Goal: Obtain resource: Download file/media

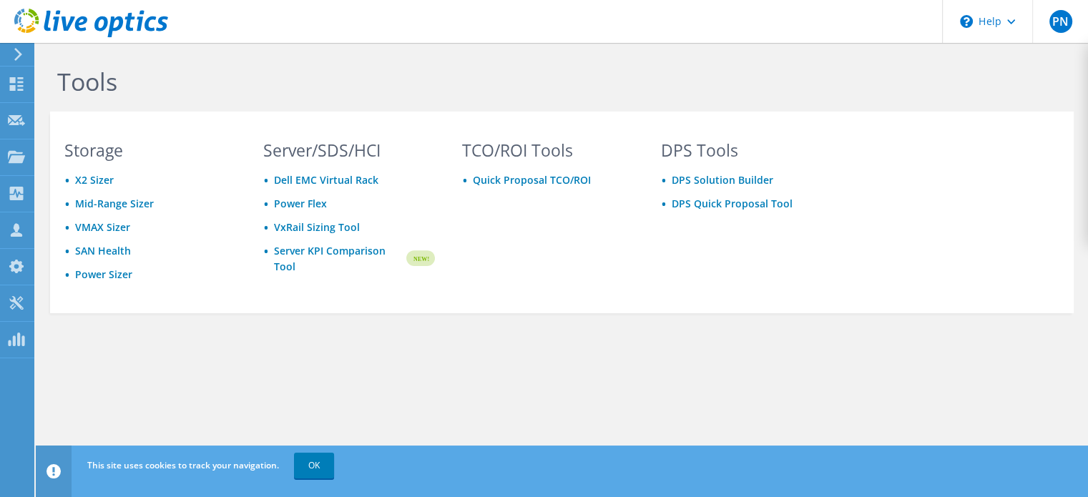
click at [15, 53] on icon at bounding box center [18, 54] width 11 height 13
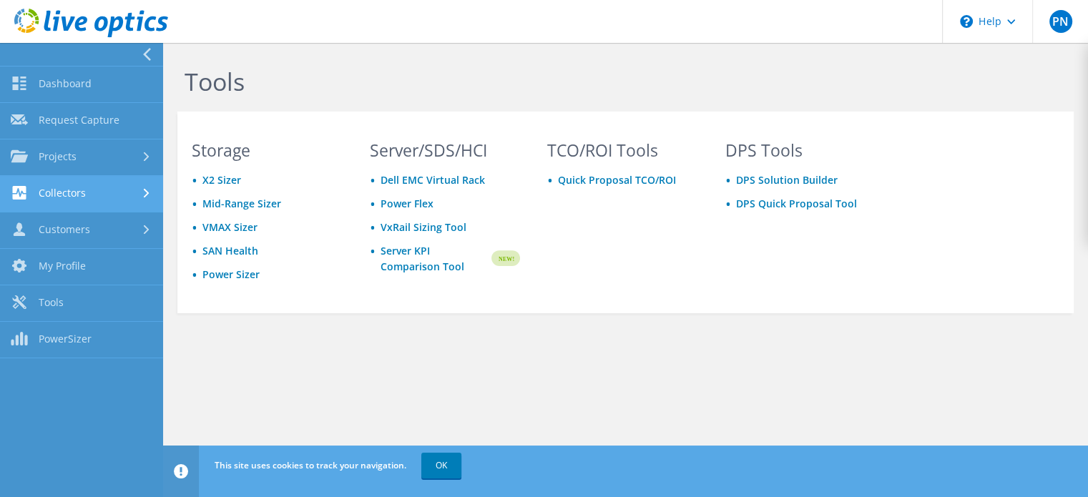
click at [94, 197] on link "Collectors" at bounding box center [81, 194] width 163 height 36
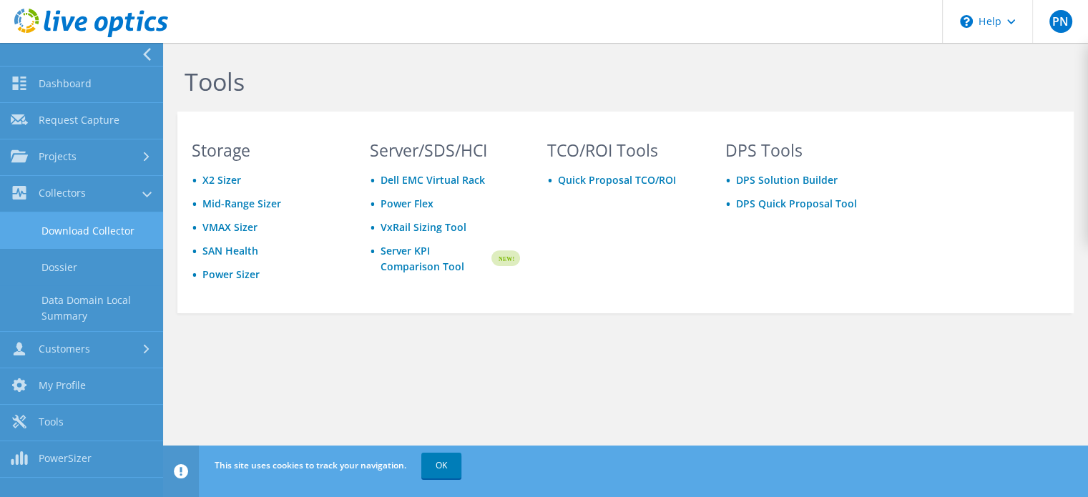
click at [129, 242] on link "Download Collector" at bounding box center [81, 230] width 163 height 36
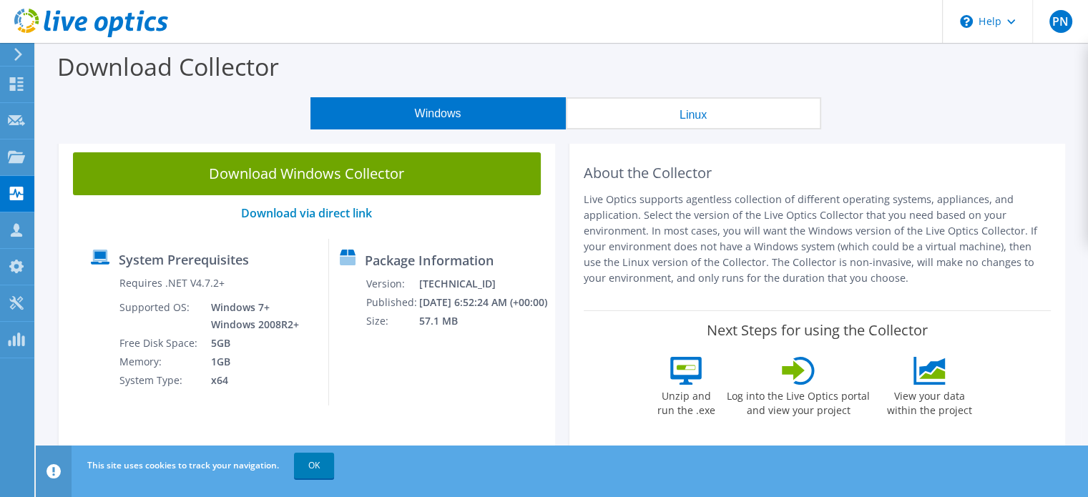
click at [679, 106] on button "Linux" at bounding box center [693, 113] width 255 height 32
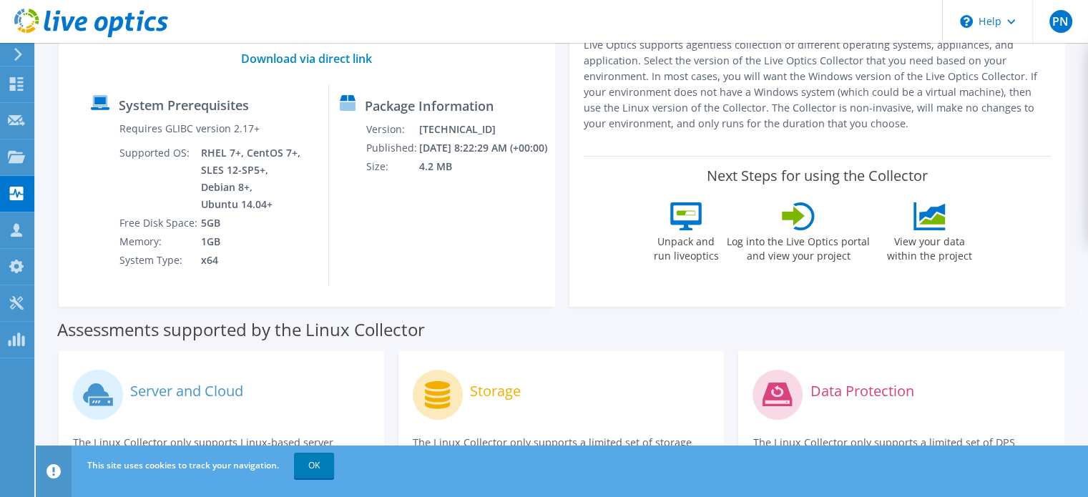
scroll to position [152, 0]
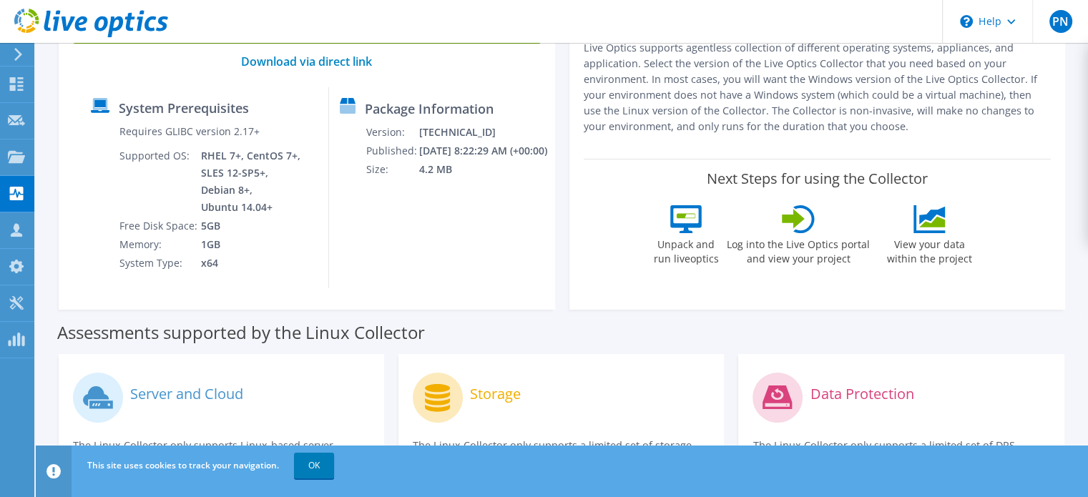
click at [17, 55] on icon at bounding box center [18, 54] width 11 height 13
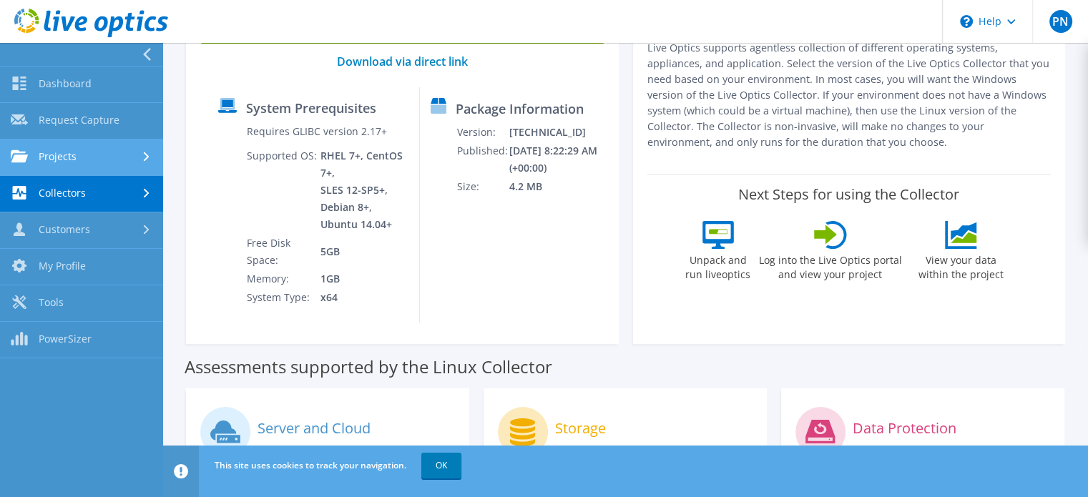
click at [92, 161] on link "Projects" at bounding box center [81, 157] width 163 height 36
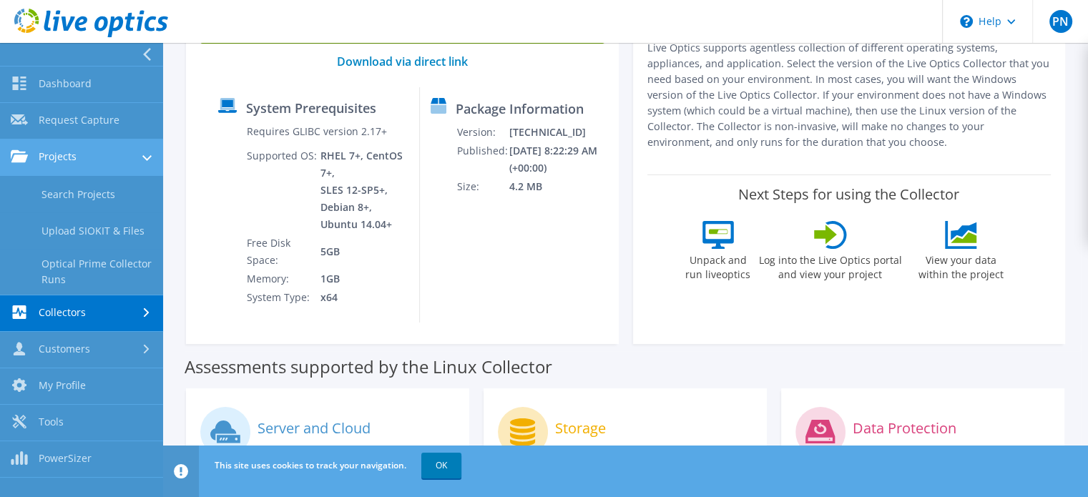
click at [63, 157] on link "Projects" at bounding box center [81, 157] width 163 height 36
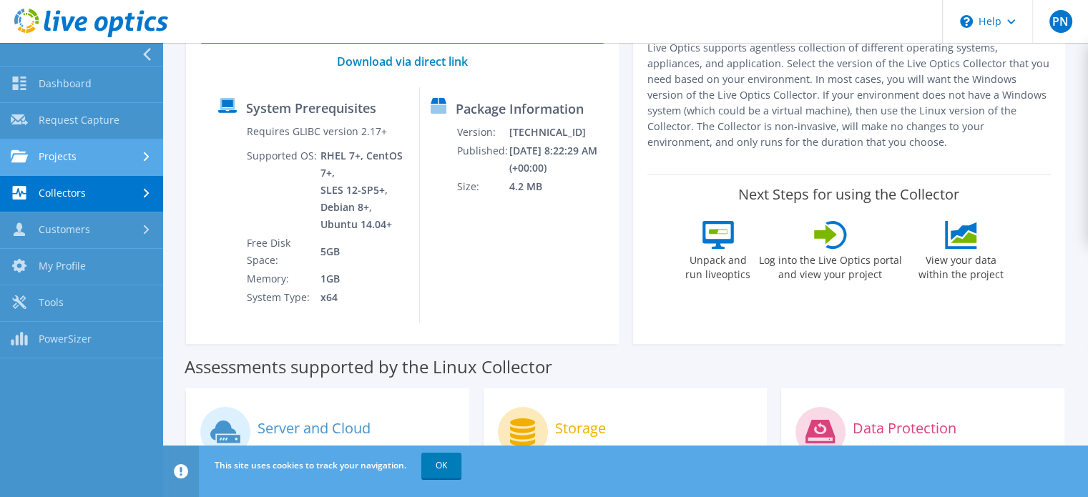
click at [143, 162] on link "Projects" at bounding box center [81, 157] width 163 height 36
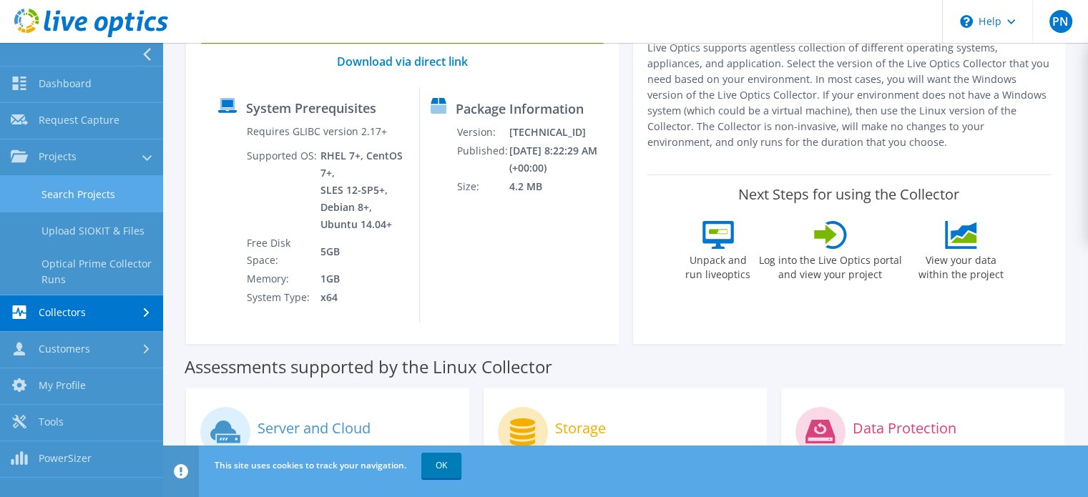
click at [79, 194] on link "Search Projects" at bounding box center [81, 194] width 163 height 36
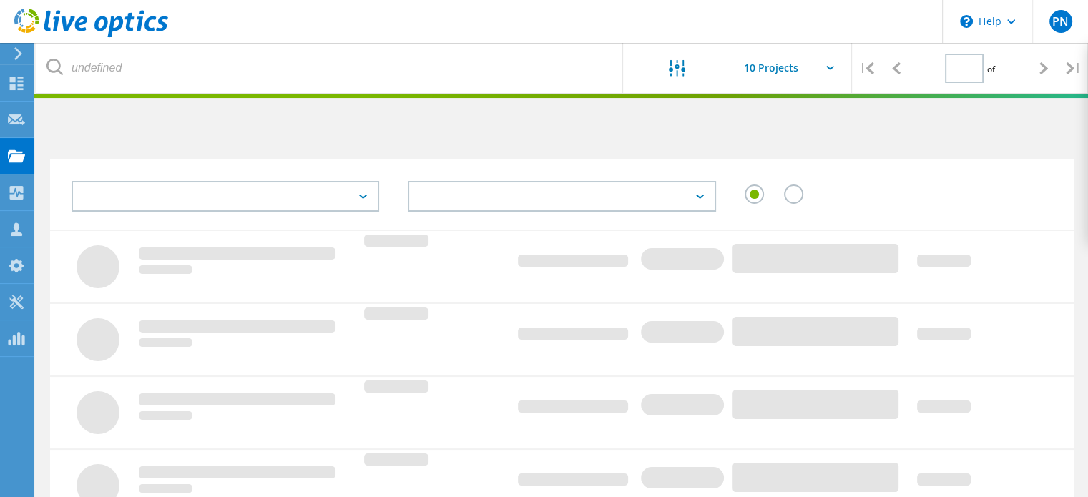
type input "1"
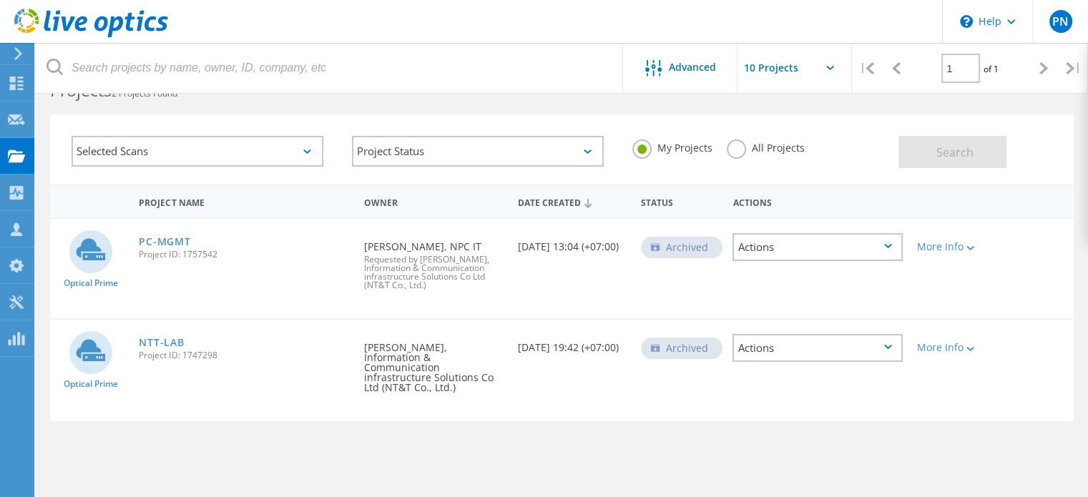
scroll to position [46, 0]
click at [148, 337] on link "NTT-LAB" at bounding box center [161, 342] width 45 height 10
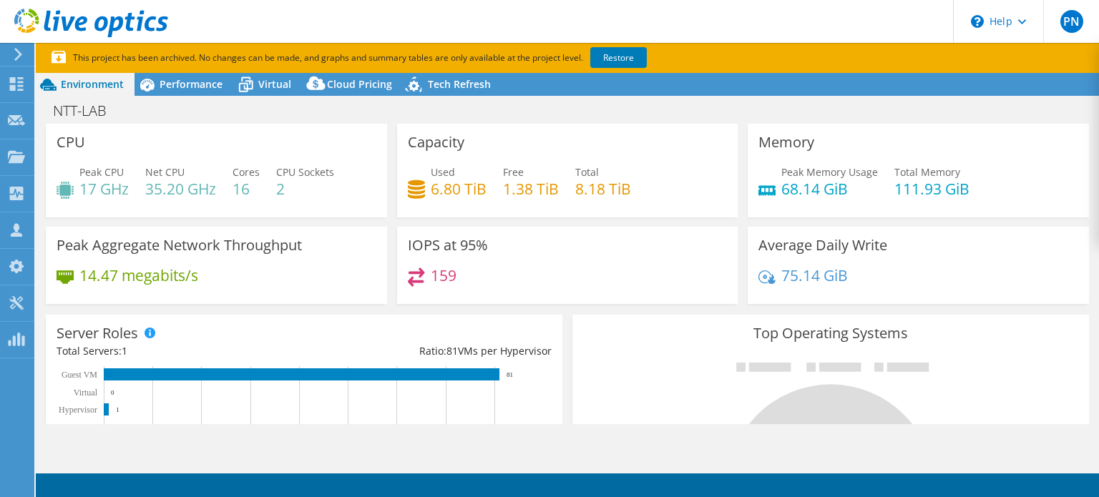
select select "USD"
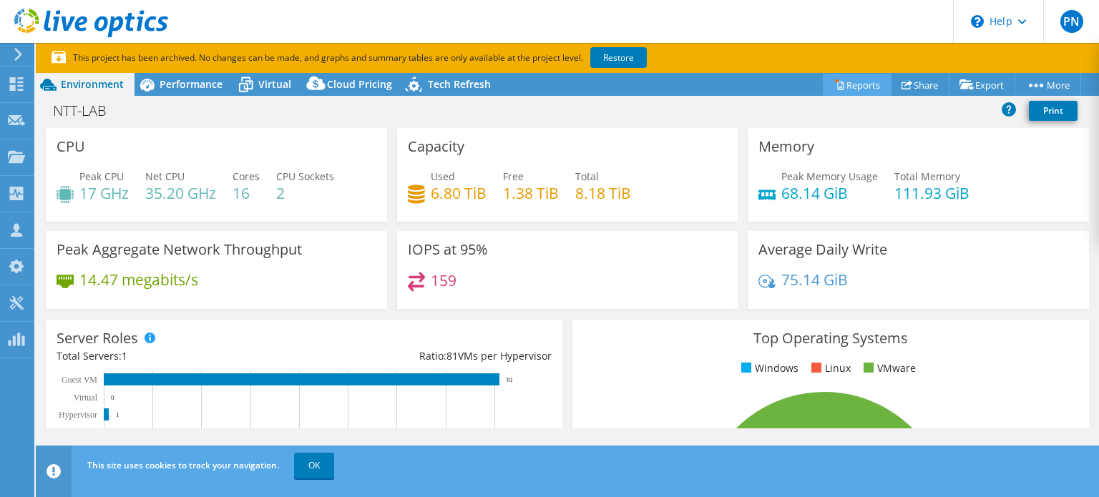
click at [843, 81] on link "Reports" at bounding box center [857, 85] width 69 height 22
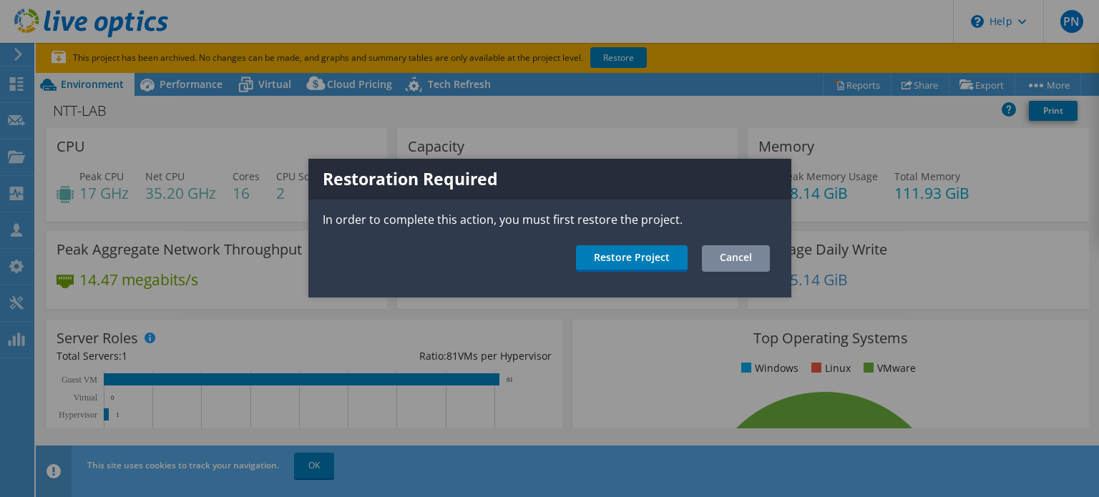
click at [735, 260] on link "Cancel" at bounding box center [736, 258] width 68 height 26
